Goal: Task Accomplishment & Management: Manage account settings

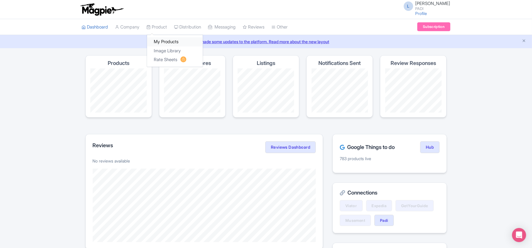
click at [159, 41] on link "My Products" at bounding box center [175, 41] width 56 height 9
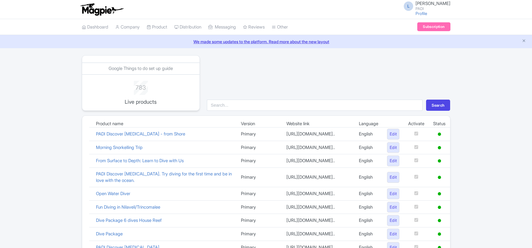
scroll to position [405, 0]
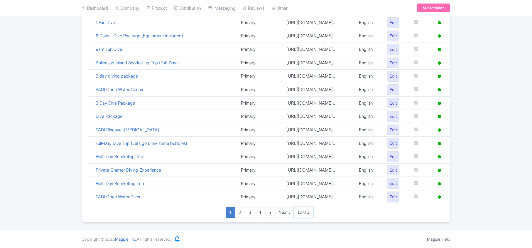
click at [314, 211] on link "Last »" at bounding box center [303, 212] width 19 height 11
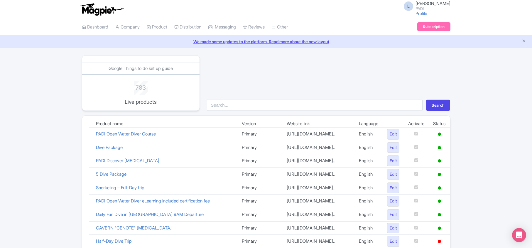
scroll to position [217, 0]
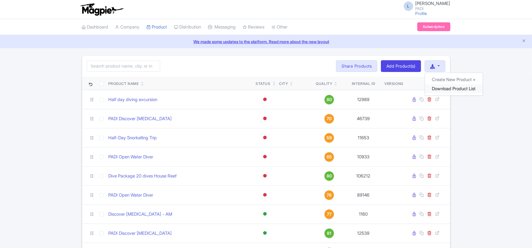
click at [440, 87] on link "Download Product List" at bounding box center [454, 88] width 58 height 9
click at [113, 69] on input "search" at bounding box center [123, 65] width 73 height 11
paste input "98246"
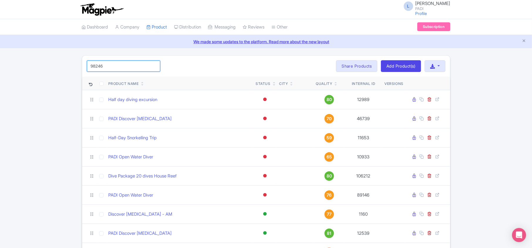
type input "98246"
click button "Search" at bounding box center [0, 0] width 0 height 0
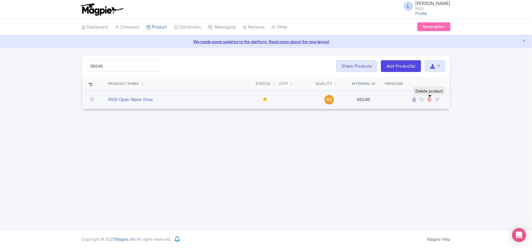
click at [429, 100] on icon at bounding box center [430, 99] width 4 height 4
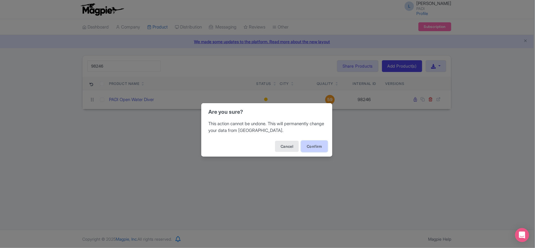
click at [314, 147] on button "Confirm" at bounding box center [314, 146] width 26 height 11
